Goal: Task Accomplishment & Management: Manage account settings

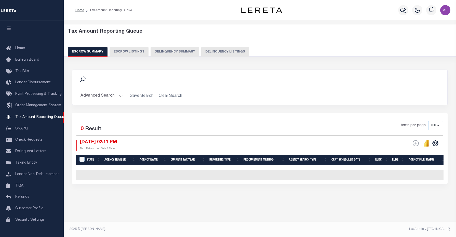
select select "100"
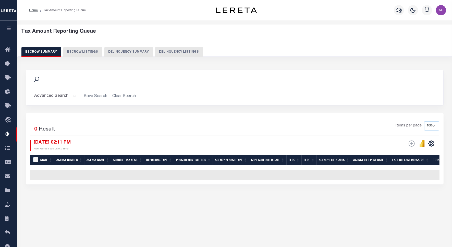
click at [186, 54] on button "Delinquency Listings" at bounding box center [179, 52] width 48 height 10
select select "100"
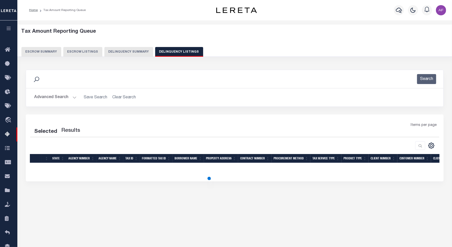
select select "100"
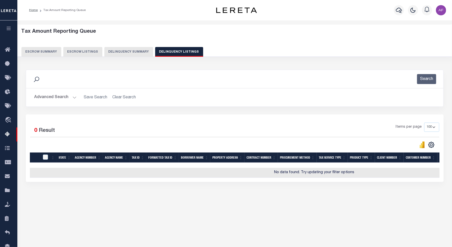
click at [47, 96] on button "Advanced Search" at bounding box center [55, 97] width 42 height 10
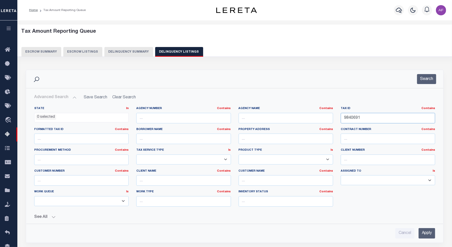
click at [355, 118] on input "9840691" at bounding box center [387, 118] width 94 height 10
paste input "04-00815.060"
type input "04-00815.060"
click at [425, 80] on button "Search" at bounding box center [426, 79] width 19 height 10
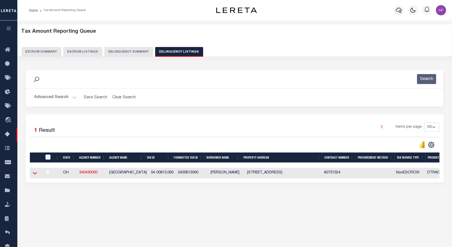
click at [36, 174] on icon at bounding box center [35, 173] width 4 height 3
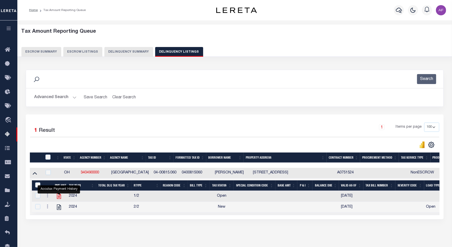
click at [58, 197] on icon "" at bounding box center [59, 196] width 7 height 7
checkbox input "true"
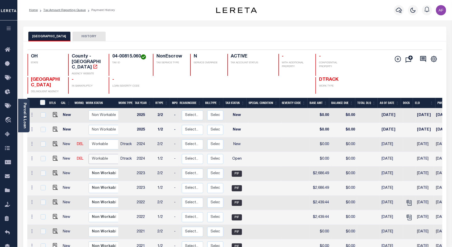
click at [97, 154] on select "Non Workable Workable" at bounding box center [103, 159] width 31 height 10
checkbox input "true"
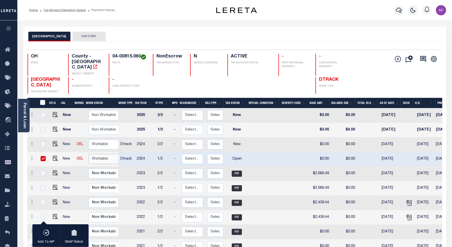
select select "true"
click at [88, 154] on select "Non Workable Workable" at bounding box center [103, 159] width 31 height 10
checkbox input "false"
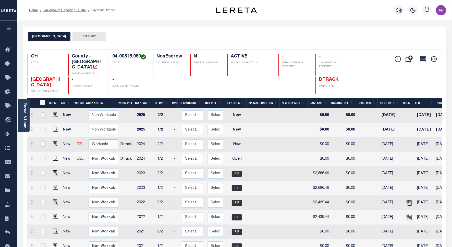
click at [101, 141] on select "Non Workable Workable" at bounding box center [103, 144] width 31 height 10
checkbox input "true"
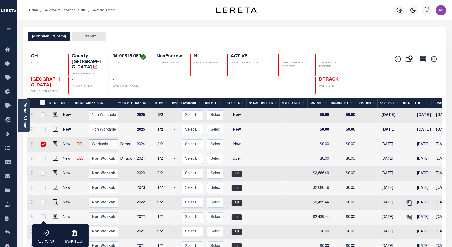
select select "true"
click at [88, 139] on select "Non Workable Workable" at bounding box center [103, 144] width 31 height 10
checkbox input "false"
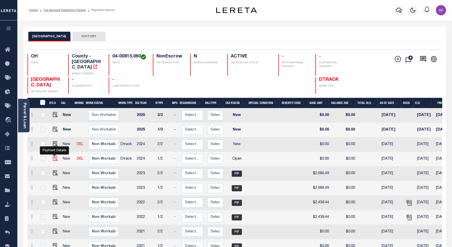
click at [54, 156] on img "" at bounding box center [55, 158] width 5 height 5
checkbox input "true"
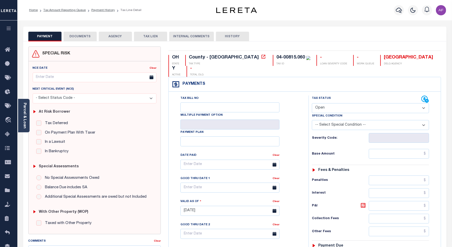
click at [332, 103] on select "- Select Status Code - Open Due/Unpaid Paid Incomplete No Tax Due Internal Refu…" at bounding box center [370, 108] width 117 height 10
select select "PYD"
click at [312, 103] on select "- Select Status Code - Open Due/Unpaid Paid Incomplete No Tax Due Internal Refu…" at bounding box center [370, 108] width 117 height 10
type input "[DATE]"
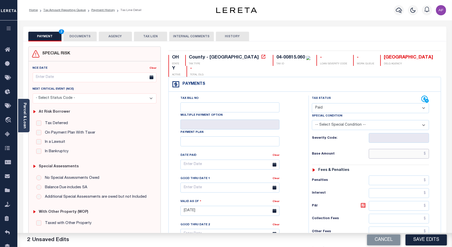
click at [409, 149] on input "text" at bounding box center [398, 154] width 60 height 10
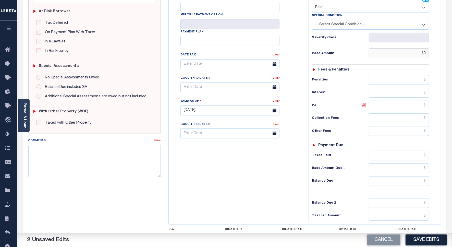
scroll to position [131, 0]
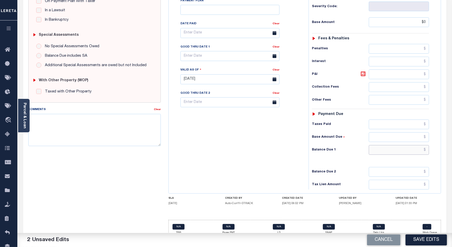
type input "$0.00"
click at [411, 145] on input "text" at bounding box center [398, 150] width 60 height 10
type input "$0"
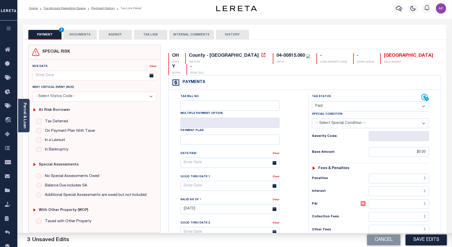
scroll to position [0, 0]
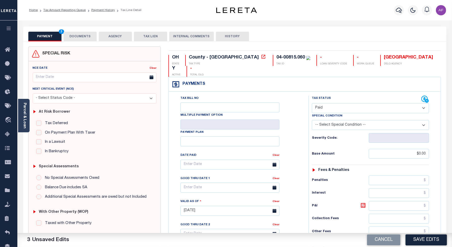
click at [85, 36] on button "DOCUMENTS" at bounding box center [79, 37] width 33 height 10
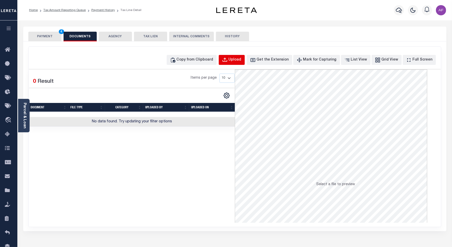
click at [239, 61] on div "Upload" at bounding box center [234, 60] width 13 height 6
select select "POP"
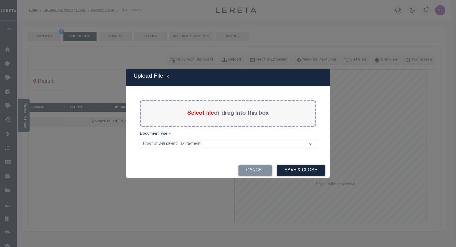
click at [194, 115] on span "Select file" at bounding box center [200, 113] width 27 height 6
click at [0, 0] on input "Select file or drag into this box" at bounding box center [0, 0] width 0 height 0
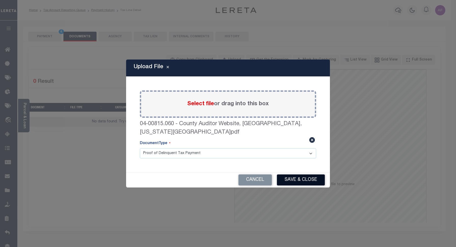
click at [314, 175] on button "Save & Close" at bounding box center [301, 179] width 48 height 11
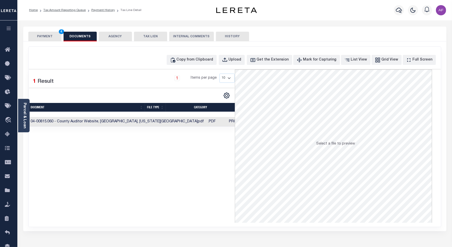
click at [44, 40] on button "PAYMENT 4" at bounding box center [44, 37] width 33 height 10
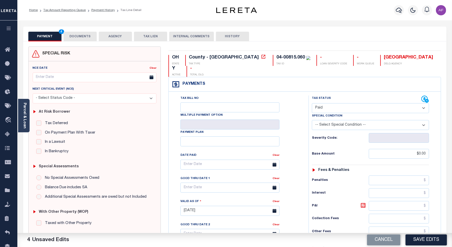
click at [438, 243] on button "Save Edits" at bounding box center [425, 239] width 41 height 11
checkbox input "false"
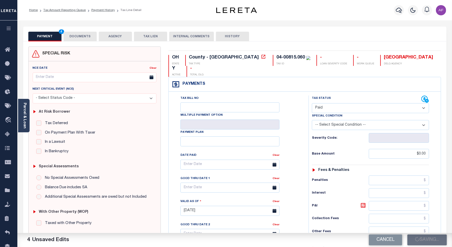
type input "$0"
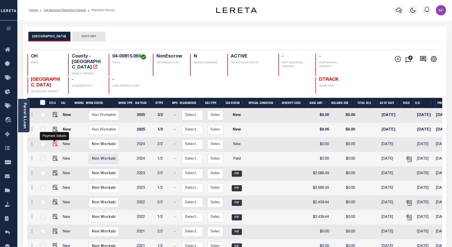
click at [54, 141] on img "" at bounding box center [55, 143] width 5 height 5
checkbox input "true"
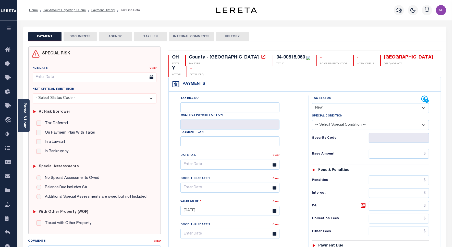
click at [338, 103] on select "- Select Status Code - Open Due/Unpaid Paid Incomplete No Tax Due Internal Refu…" at bounding box center [370, 108] width 117 height 10
select select "PYD"
click at [312, 103] on select "- Select Status Code - Open Due/Unpaid Paid Incomplete No Tax Due Internal Refu…" at bounding box center [370, 108] width 117 height 10
type input "[DATE]"
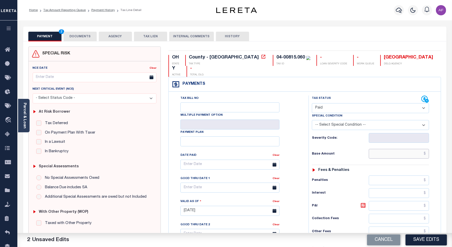
drag, startPoint x: 401, startPoint y: 147, endPoint x: 401, endPoint y: 144, distance: 2.6
click at [401, 149] on input "text" at bounding box center [398, 154] width 60 height 10
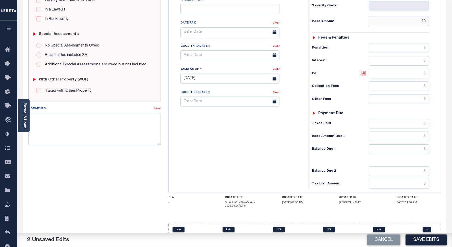
scroll to position [134, 0]
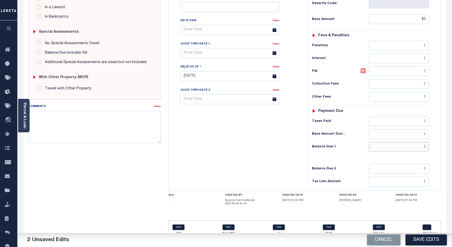
click at [415, 142] on input "text" at bounding box center [398, 147] width 60 height 10
type input "$0.00"
click at [417, 142] on input "$0" at bounding box center [398, 147] width 60 height 10
type input "$00"
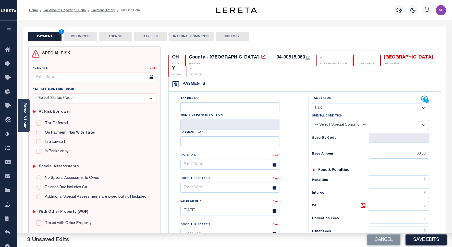
click at [76, 32] on button "DOCUMENTS" at bounding box center [79, 37] width 33 height 10
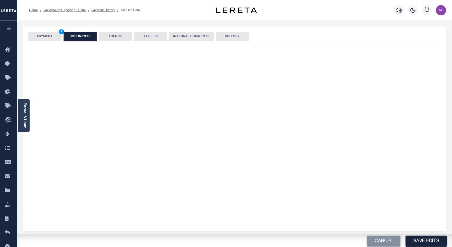
click at [76, 37] on button "DOCUMENTS" at bounding box center [79, 37] width 33 height 10
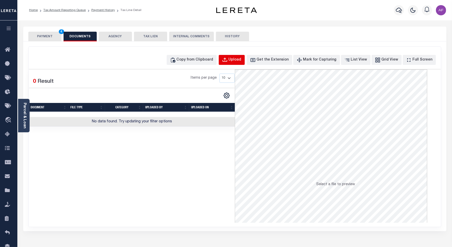
click at [241, 59] on div "Upload" at bounding box center [234, 60] width 13 height 6
select select "POP"
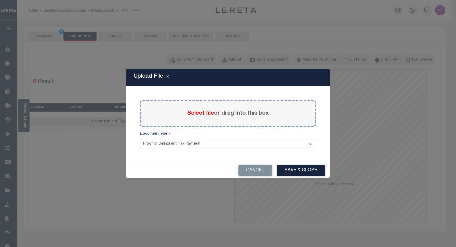
click at [207, 116] on span "Select file" at bounding box center [200, 113] width 27 height 6
click at [0, 0] on input "Select file or drag into this box" at bounding box center [0, 0] width 0 height 0
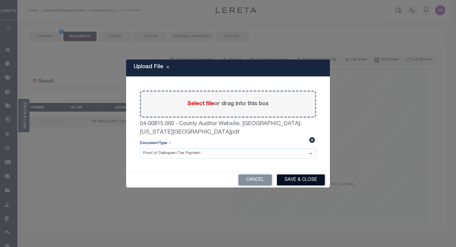
click at [306, 178] on button "Save & Close" at bounding box center [301, 179] width 48 height 11
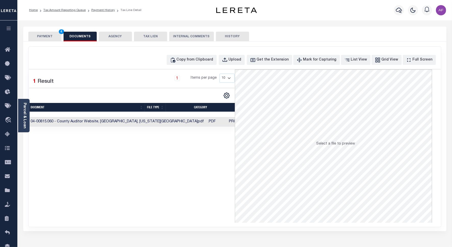
click at [43, 39] on button "PAYMENT 4" at bounding box center [44, 37] width 33 height 10
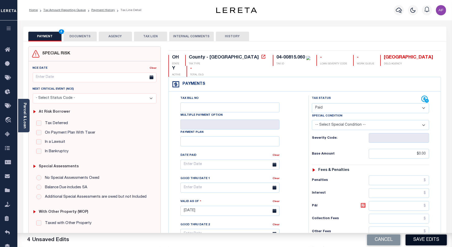
click at [423, 240] on button "Save Edits" at bounding box center [425, 239] width 41 height 11
checkbox input "false"
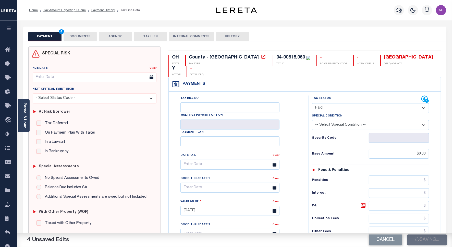
type input "$0"
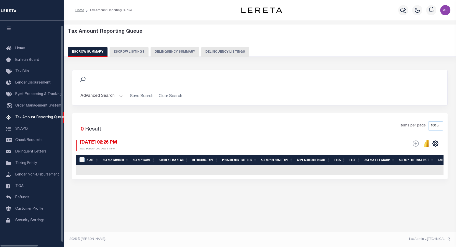
select select "100"
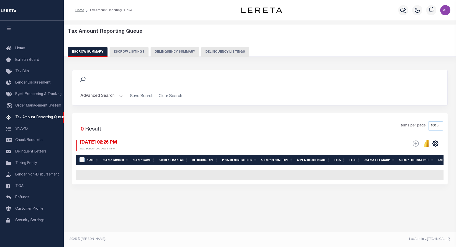
click at [207, 49] on button "Delinquency Listings" at bounding box center [225, 52] width 48 height 10
select select "100"
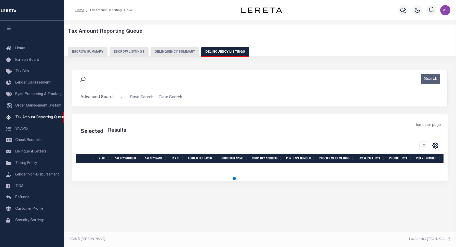
select select "100"
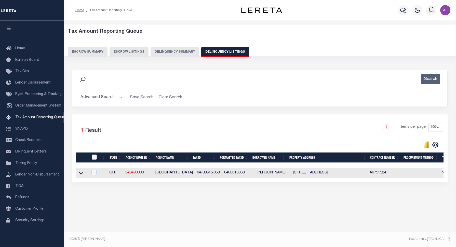
click at [96, 159] on input "checkbox" at bounding box center [94, 156] width 5 height 5
checkbox input "true"
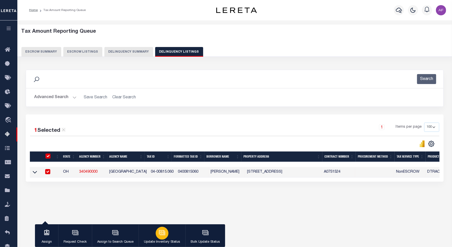
click at [168, 230] on button "Update Inventory Status" at bounding box center [161, 235] width 47 height 23
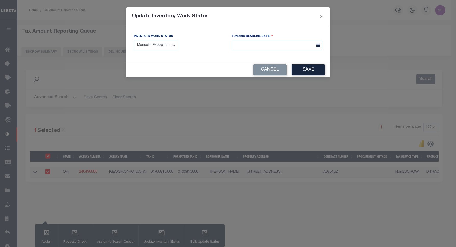
click at [171, 50] on select "Manual - Exception Pended - Awaiting Search Late Add Exception Completed" at bounding box center [156, 46] width 45 height 10
select select "4"
click at [134, 41] on select "Manual - Exception Pended - Awaiting Search Late Add Exception Completed" at bounding box center [156, 46] width 45 height 10
click at [307, 68] on button "Save" at bounding box center [308, 69] width 33 height 11
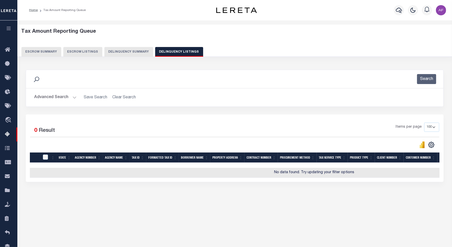
click at [45, 98] on button "Advanced Search" at bounding box center [55, 97] width 42 height 10
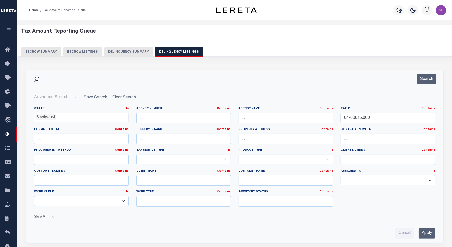
drag, startPoint x: 338, startPoint y: 119, endPoint x: 326, endPoint y: 118, distance: 12.8
click at [326, 118] on div "State In In AK AL AR AZ CA CO CT DC DE FL GA GU HI IA ID IL IN KS KY LA MA MD M…" at bounding box center [234, 158] width 408 height 104
paste input "7"
type input "04-00815.070"
click at [433, 79] on button "Search" at bounding box center [426, 79] width 19 height 10
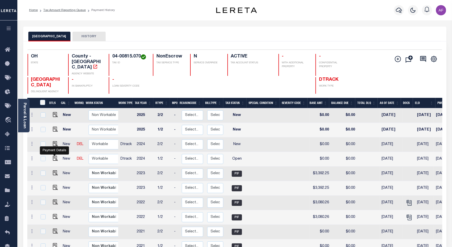
click at [52, 152] on td at bounding box center [54, 159] width 12 height 15
checkbox input "true"
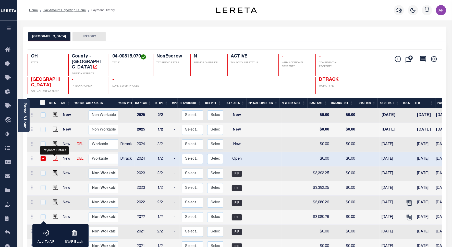
click at [54, 156] on img "" at bounding box center [55, 158] width 5 height 5
checkbox input "false"
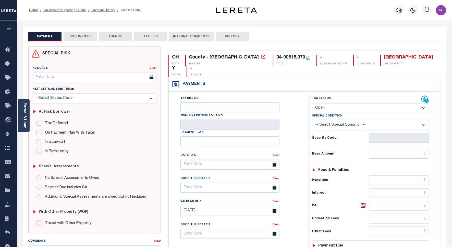
click at [337, 103] on select "- Select Status Code - Open Due/Unpaid Paid Incomplete No Tax Due Internal Refu…" at bounding box center [370, 108] width 117 height 10
select select "PYD"
click at [312, 103] on select "- Select Status Code - Open Due/Unpaid Paid Incomplete No Tax Due Internal Refu…" at bounding box center [370, 108] width 117 height 10
type input "[DATE]"
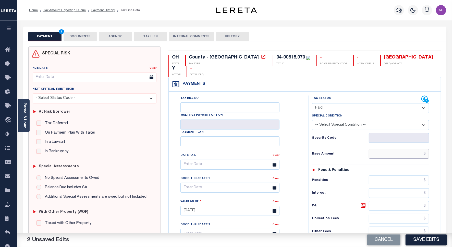
click at [421, 149] on input "text" at bounding box center [398, 154] width 60 height 10
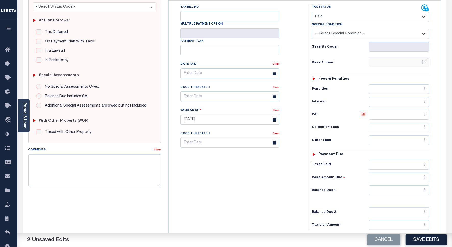
scroll to position [131, 0]
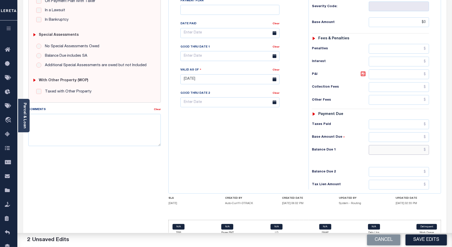
type input "$0.00"
click at [419, 145] on input "text" at bounding box center [398, 150] width 60 height 10
type input "$0"
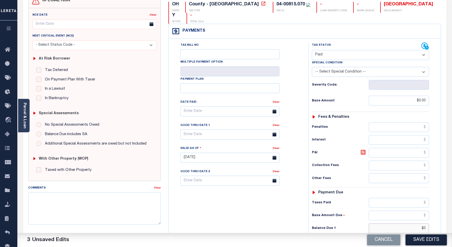
scroll to position [0, 0]
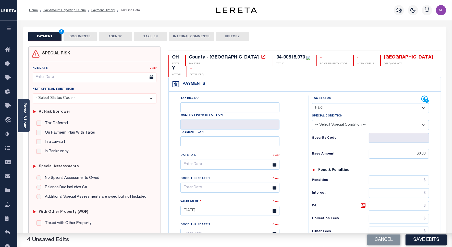
click at [84, 36] on button "DOCUMENTS" at bounding box center [79, 37] width 33 height 10
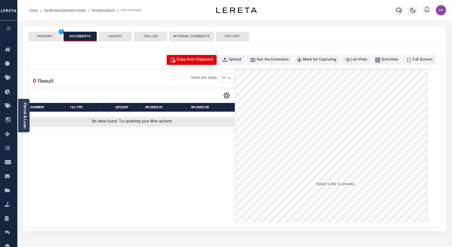
click at [201, 61] on div "Copy from Clipboard" at bounding box center [194, 60] width 37 height 6
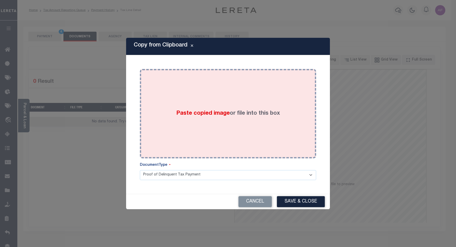
drag, startPoint x: 204, startPoint y: 83, endPoint x: 202, endPoint y: 87, distance: 4.0
click at [204, 83] on div "Paste copied image or file into this box" at bounding box center [228, 114] width 169 height 82
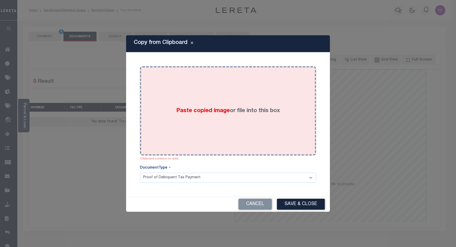
click at [228, 108] on span "Paste copied image" at bounding box center [203, 111] width 54 height 6
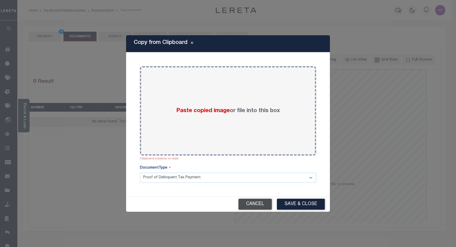
click at [250, 207] on button "Cancel" at bounding box center [255, 203] width 33 height 11
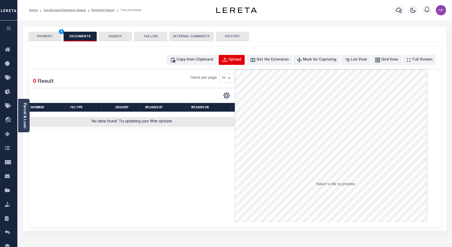
click at [241, 59] on div "Upload" at bounding box center [234, 60] width 13 height 6
select select "POP"
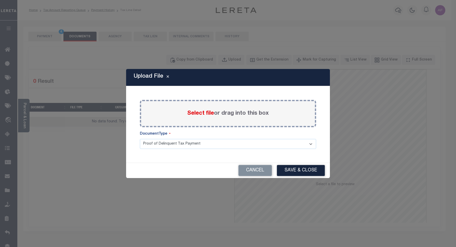
click at [212, 115] on span "Select file" at bounding box center [200, 113] width 27 height 6
click at [0, 0] on input "Select file or drag into this box" at bounding box center [0, 0] width 0 height 0
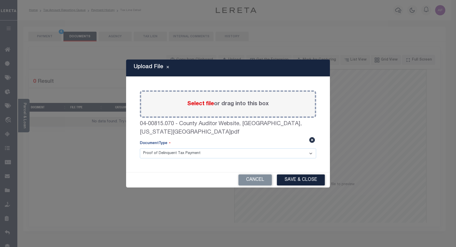
click at [308, 175] on button "Save & Close" at bounding box center [301, 179] width 48 height 11
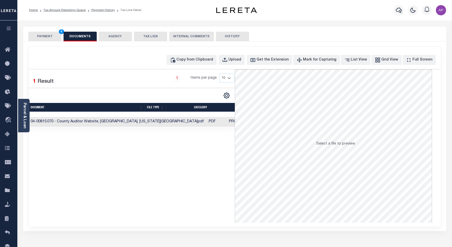
click at [48, 35] on button "PAYMENT 4" at bounding box center [44, 37] width 33 height 10
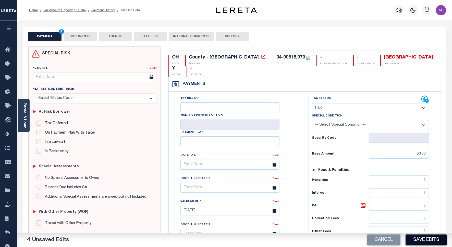
click at [431, 237] on button "Save Edits" at bounding box center [425, 239] width 41 height 11
checkbox input "false"
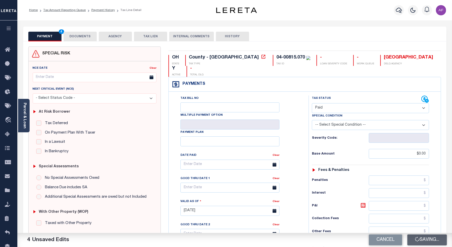
type input "$0"
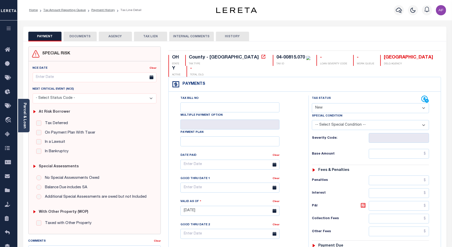
click at [333, 103] on select "- Select Status Code - Open Due/Unpaid Paid Incomplete No Tax Due Internal Refu…" at bounding box center [370, 108] width 117 height 10
select select "PYD"
click at [312, 103] on select "- Select Status Code - Open Due/Unpaid Paid Incomplete No Tax Due Internal Refu…" at bounding box center [370, 108] width 117 height 10
type input "[DATE]"
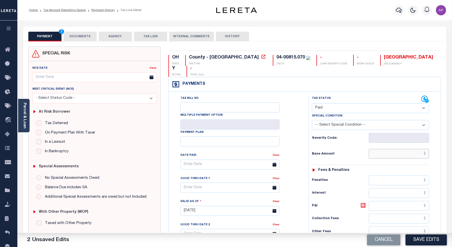
click at [415, 149] on input "text" at bounding box center [398, 154] width 60 height 10
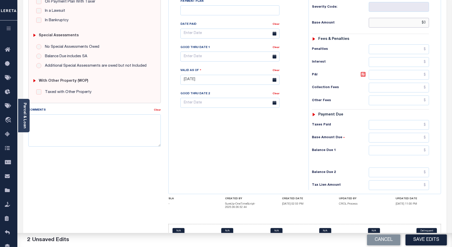
scroll to position [134, 0]
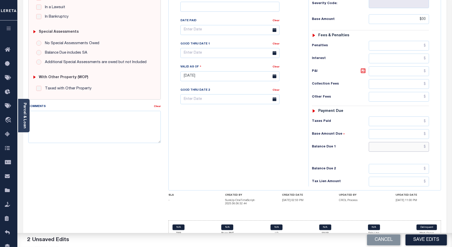
drag, startPoint x: 417, startPoint y: 139, endPoint x: 399, endPoint y: 126, distance: 22.5
click at [418, 142] on input "text" at bounding box center [398, 147] width 60 height 10
type input "$00.00"
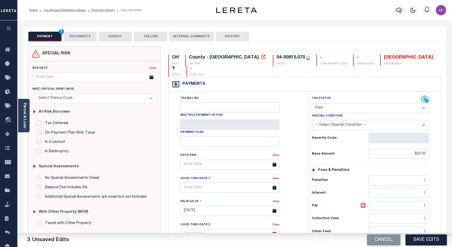
click at [75, 35] on button "DOCUMENTS" at bounding box center [79, 37] width 33 height 10
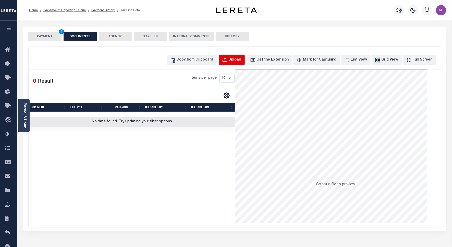
click at [238, 60] on div "Upload" at bounding box center [234, 60] width 13 height 6
select select "POP"
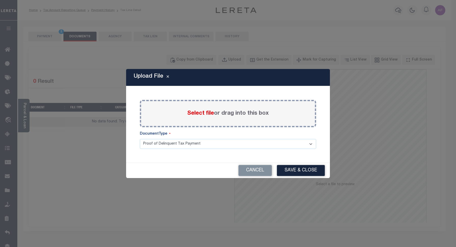
click at [207, 115] on span "Select file" at bounding box center [200, 113] width 27 height 6
click at [0, 0] on input "Select file or drag into this box" at bounding box center [0, 0] width 0 height 0
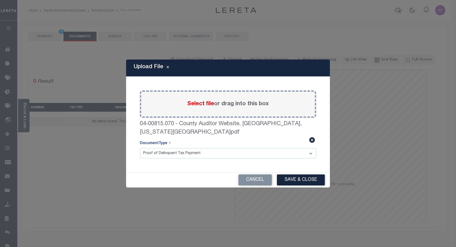
click at [302, 179] on button "Save & Close" at bounding box center [301, 179] width 48 height 11
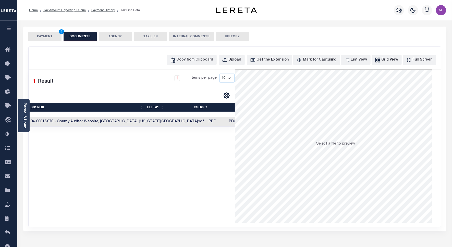
click at [33, 31] on div "PAYMENT 3 DOCUMENTS AGENCY DELINQUENT PAYEE TAX LIEN" at bounding box center [234, 34] width 423 height 15
click at [33, 32] on button "PAYMENT 3" at bounding box center [44, 37] width 33 height 10
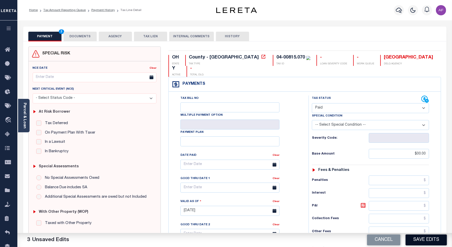
click at [437, 239] on button "Save Edits" at bounding box center [425, 239] width 41 height 11
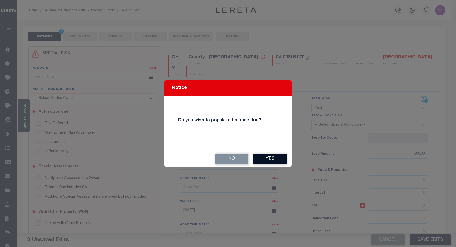
click at [275, 155] on div "No Yes" at bounding box center [227, 158] width 127 height 15
click at [244, 155] on button "No" at bounding box center [231, 158] width 33 height 11
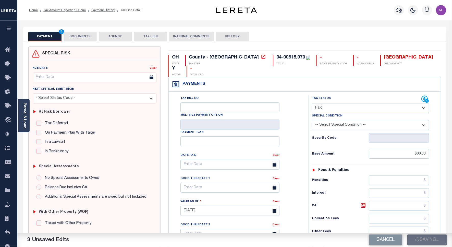
checkbox input "false"
type input "$0"
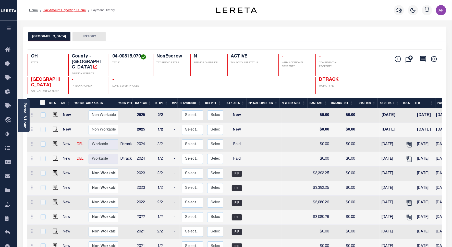
click at [72, 9] on link "Tax Amount Reporting Queue" at bounding box center [64, 10] width 42 height 3
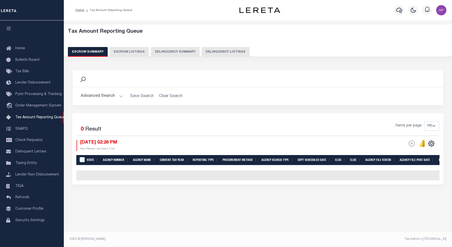
select select "100"
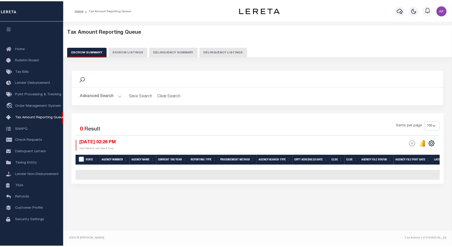
scroll to position [2, 0]
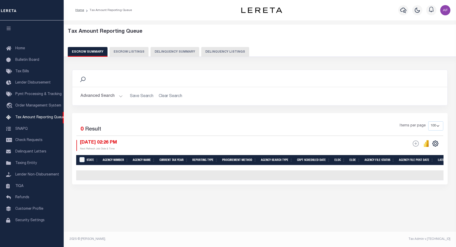
click at [223, 47] on button "Delinquency Listings" at bounding box center [225, 52] width 48 height 10
select select "100"
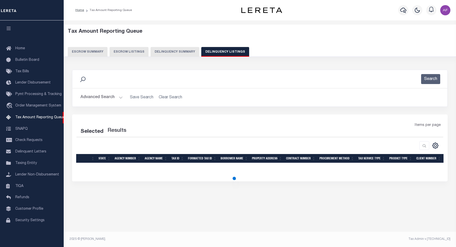
select select "100"
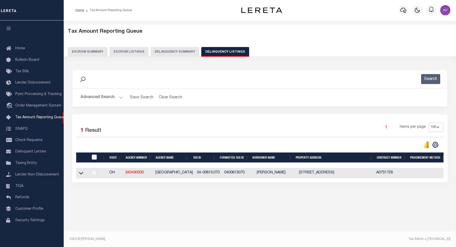
click at [95, 156] on input "checkbox" at bounding box center [94, 156] width 5 height 5
checkbox input "true"
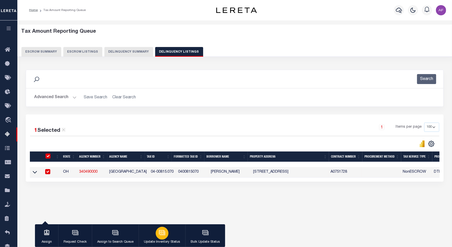
click at [165, 233] on div "button" at bounding box center [162, 232] width 13 height 13
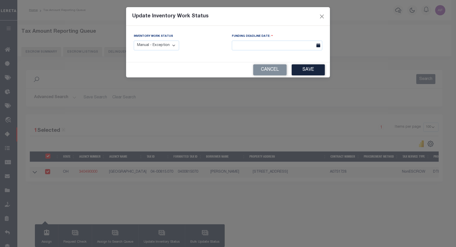
click at [153, 47] on select "Manual - Exception Pended - Awaiting Search Late Add Exception Completed" at bounding box center [156, 46] width 45 height 10
select select "4"
click at [134, 41] on select "Manual - Exception Pended - Awaiting Search Late Add Exception Completed" at bounding box center [156, 46] width 45 height 10
click at [313, 70] on button "Save" at bounding box center [308, 69] width 33 height 11
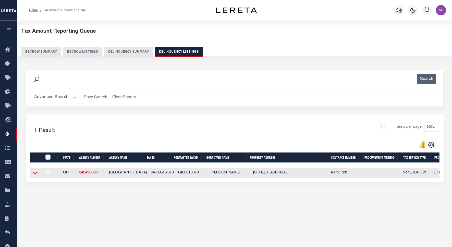
click at [35, 174] on icon at bounding box center [35, 172] width 4 height 5
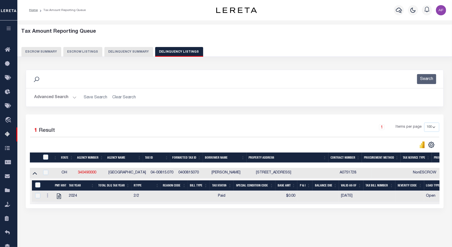
click at [59, 96] on button "Advanced Search" at bounding box center [55, 97] width 42 height 10
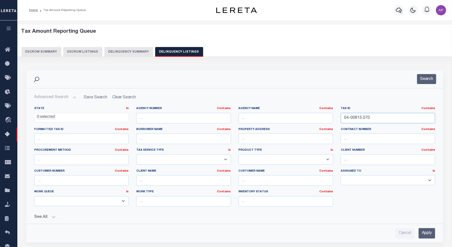
drag, startPoint x: 346, startPoint y: 115, endPoint x: 315, endPoint y: 111, distance: 30.8
click at [315, 111] on div "State In In AK AL AR AZ CA CO CT DC DE FL GA GU HI IA ID IL IN KS KY LA MA MD M…" at bounding box center [234, 158] width 408 height 104
paste input "24.029"
type input "04-00824.029"
click at [428, 79] on button "Search" at bounding box center [426, 79] width 19 height 10
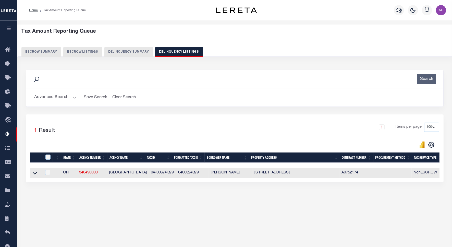
click at [33, 175] on icon at bounding box center [35, 172] width 4 height 5
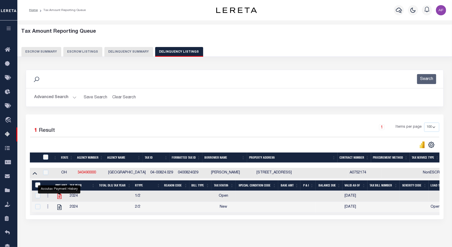
click at [57, 196] on icon "" at bounding box center [59, 196] width 7 height 7
checkbox input "true"
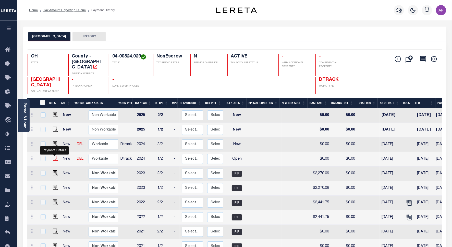
click at [54, 156] on img "" at bounding box center [55, 158] width 5 height 5
checkbox input "true"
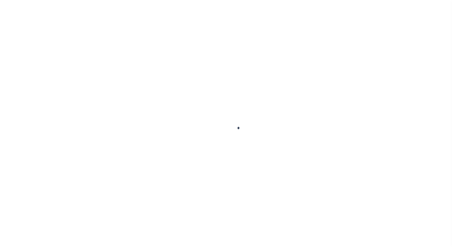
checkbox input "false"
type input "02/15/2025"
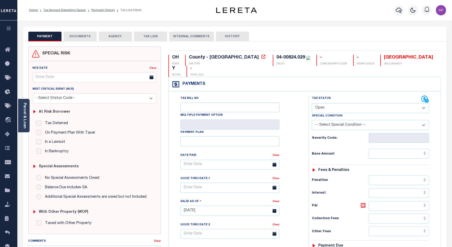
click at [347, 103] on select "- Select Status Code - Open Due/Unpaid Paid Incomplete No Tax Due Internal Refu…" at bounding box center [370, 108] width 117 height 10
select select "PYD"
click at [312, 103] on select "- Select Status Code - Open Due/Unpaid Paid Incomplete No Tax Due Internal Refu…" at bounding box center [370, 108] width 117 height 10
type input "[DATE]"
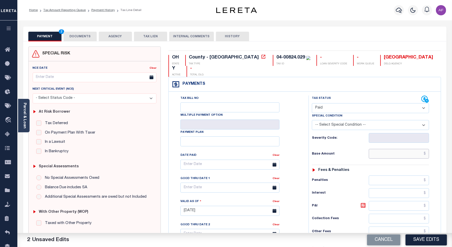
click at [402, 149] on input "text" at bounding box center [398, 154] width 60 height 10
paste input "2,283.24"
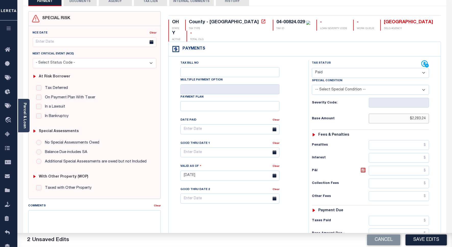
scroll to position [131, 0]
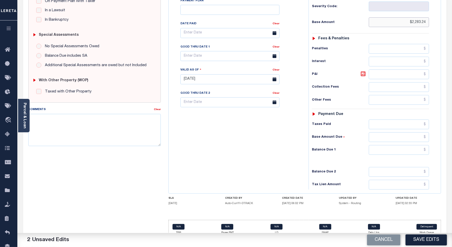
type input "$2,283.24"
click at [407, 145] on input "text" at bounding box center [398, 150] width 60 height 10
type input "$0.00"
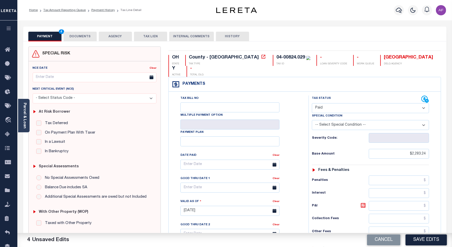
click at [80, 39] on button "DOCUMENTS" at bounding box center [79, 37] width 33 height 10
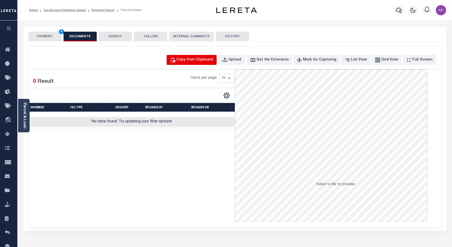
click at [203, 57] on div "Copy from Clipboard" at bounding box center [194, 60] width 37 height 6
select select "POP"
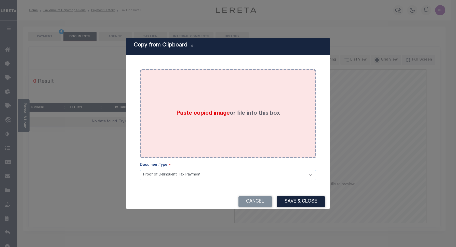
click at [187, 139] on div "Paste copied image or file into this box" at bounding box center [228, 114] width 169 height 82
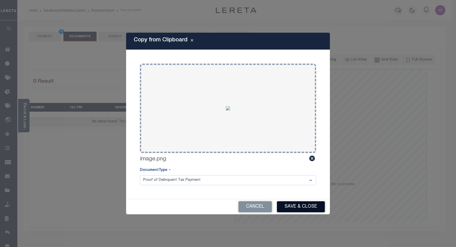
click at [286, 204] on button "Save & Close" at bounding box center [301, 206] width 48 height 11
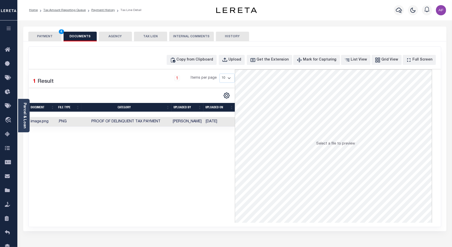
click at [44, 37] on button "PAYMENT 4" at bounding box center [44, 37] width 33 height 10
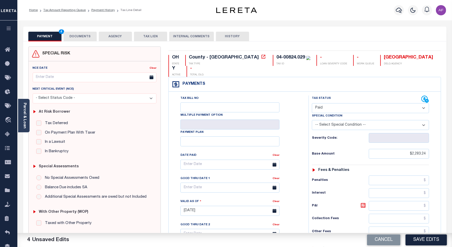
scroll to position [127, 0]
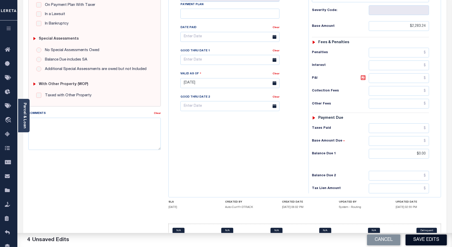
click at [431, 240] on button "Save Edits" at bounding box center [425, 239] width 41 height 11
checkbox input "false"
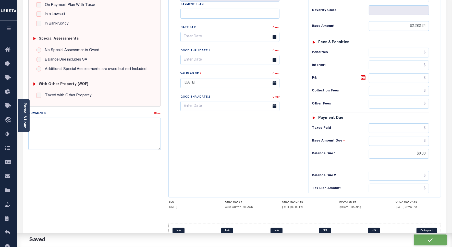
type input "$2,283.24"
type input "$0"
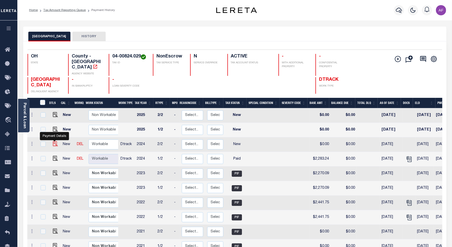
click at [53, 141] on img "" at bounding box center [55, 143] width 5 height 5
checkbox input "true"
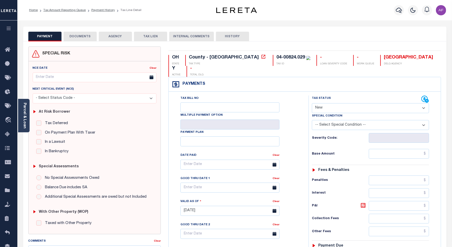
click at [318, 103] on select "- Select Status Code - Open Due/Unpaid Paid Incomplete No Tax Due Internal Refu…" at bounding box center [370, 108] width 117 height 10
select select "PYD"
click at [312, 103] on select "- Select Status Code - Open Due/Unpaid Paid Incomplete No Tax Due Internal Refu…" at bounding box center [370, 108] width 117 height 10
type input "[DATE]"
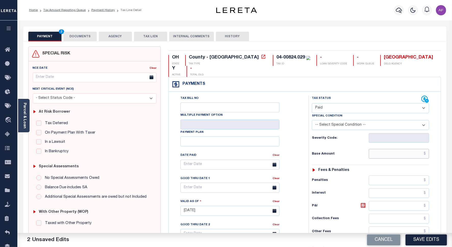
click at [411, 149] on input "text" at bounding box center [398, 154] width 60 height 10
click at [81, 40] on button "DOCUMENTS" at bounding box center [79, 37] width 33 height 10
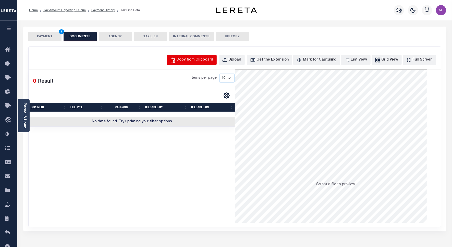
click at [192, 55] on button "Copy from Clipboard" at bounding box center [192, 60] width 50 height 10
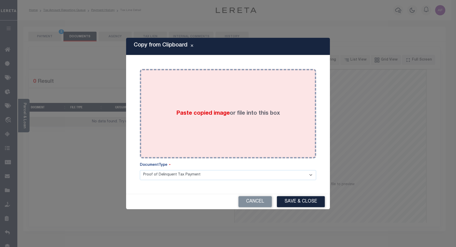
click at [250, 90] on div "Paste copied image or file into this box" at bounding box center [228, 114] width 169 height 82
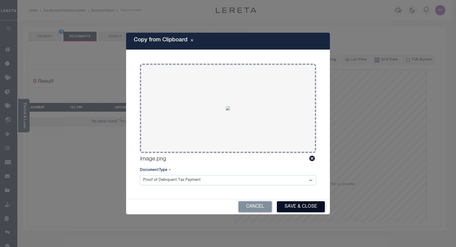
click at [298, 207] on button "Save & Close" at bounding box center [301, 206] width 48 height 11
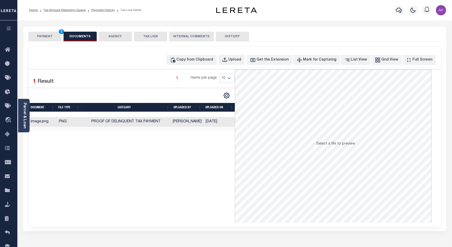
click at [39, 35] on button "PAYMENT 2" at bounding box center [44, 37] width 33 height 10
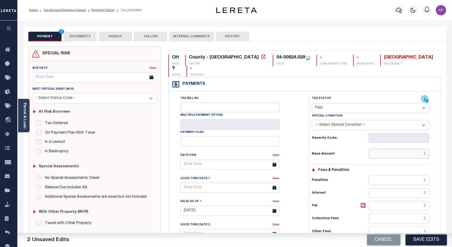
click at [394, 149] on input "text" at bounding box center [398, 154] width 60 height 10
paste input "2,283.24"
click at [409, 149] on input "$2,283.24" at bounding box center [398, 154] width 60 height 10
type input "$2,283.24"
click at [433, 144] on div "Tax Status Status - Select Status Code -" at bounding box center [371, 207] width 127 height 225
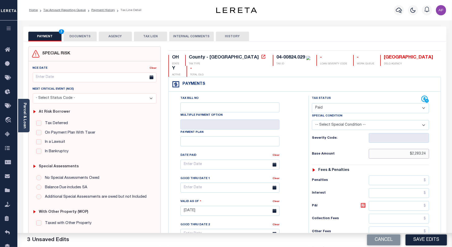
click at [423, 149] on input "$2,283.24" at bounding box center [398, 154] width 60 height 10
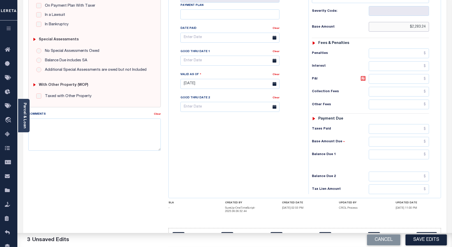
scroll to position [133, 0]
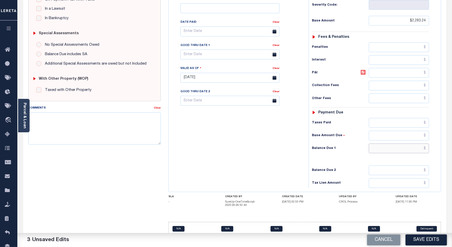
click at [420, 143] on input "text" at bounding box center [398, 148] width 60 height 10
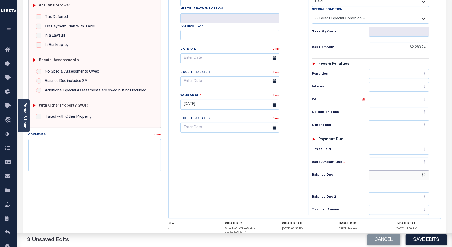
scroll to position [0, 0]
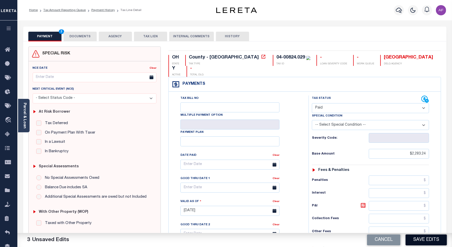
type input "$0.00"
click at [429, 243] on button "Save Edits" at bounding box center [425, 239] width 41 height 11
checkbox input "false"
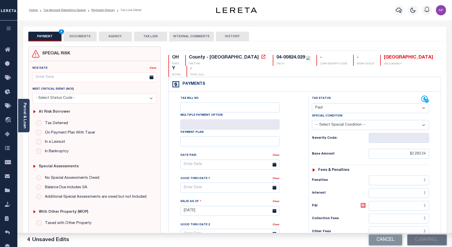
checkbox input "false"
type input "$2,283.24"
type input "$0"
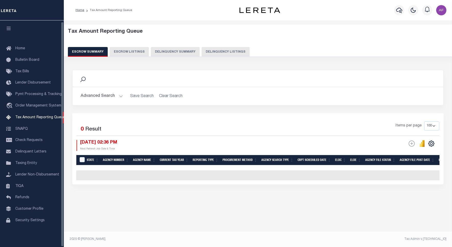
select select "100"
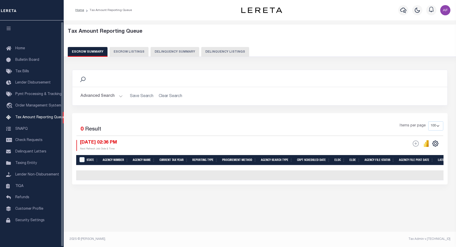
scroll to position [2, 0]
click at [221, 52] on button "Delinquency Listings" at bounding box center [225, 52] width 48 height 10
select select "100"
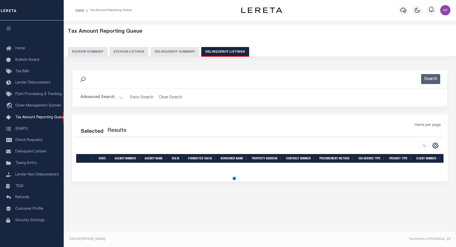
select select "100"
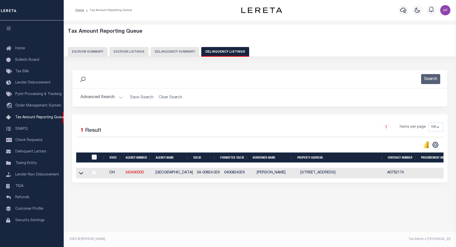
click at [95, 158] on input "checkbox" at bounding box center [94, 156] width 5 height 5
checkbox input "true"
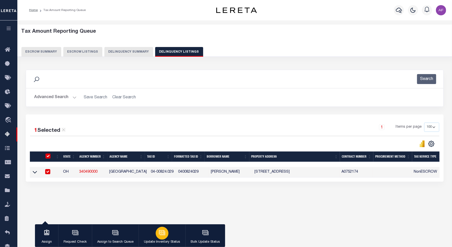
click at [170, 231] on button "Update Inventory Status" at bounding box center [161, 235] width 47 height 23
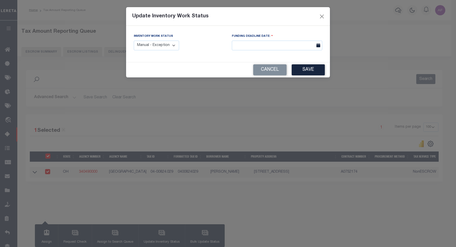
click at [168, 46] on select "Manual - Exception Pended - Awaiting Search Late Add Exception Completed" at bounding box center [156, 46] width 45 height 10
select select "4"
click at [134, 41] on select "Manual - Exception Pended - Awaiting Search Late Add Exception Completed" at bounding box center [156, 46] width 45 height 10
click at [307, 69] on button "Save" at bounding box center [308, 69] width 33 height 11
